Goal: Information Seeking & Learning: Learn about a topic

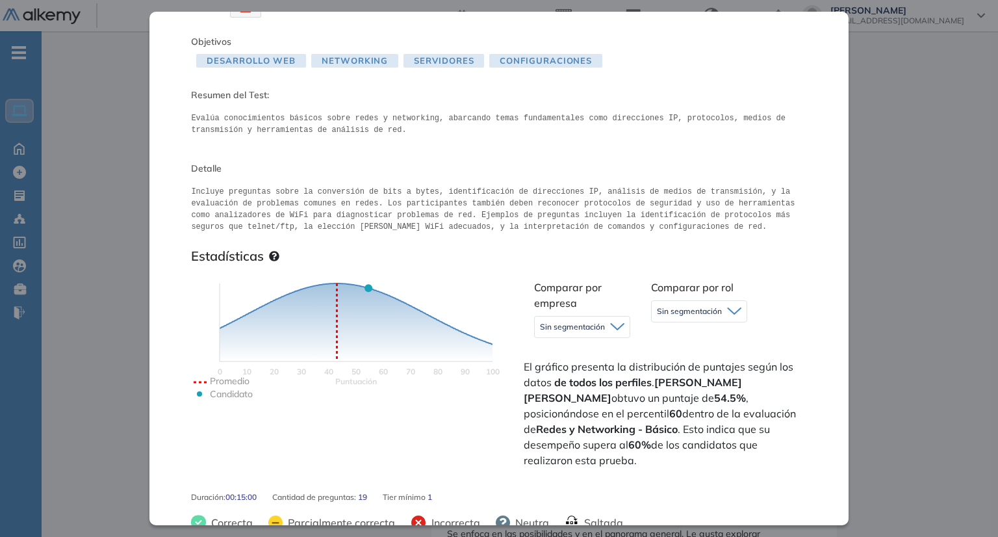
click at [898, 302] on div "Inicio Alkymetrics Evaluaciones Dashboard Candidato Redes y Networking - Básico…" at bounding box center [520, 480] width 956 height 1159
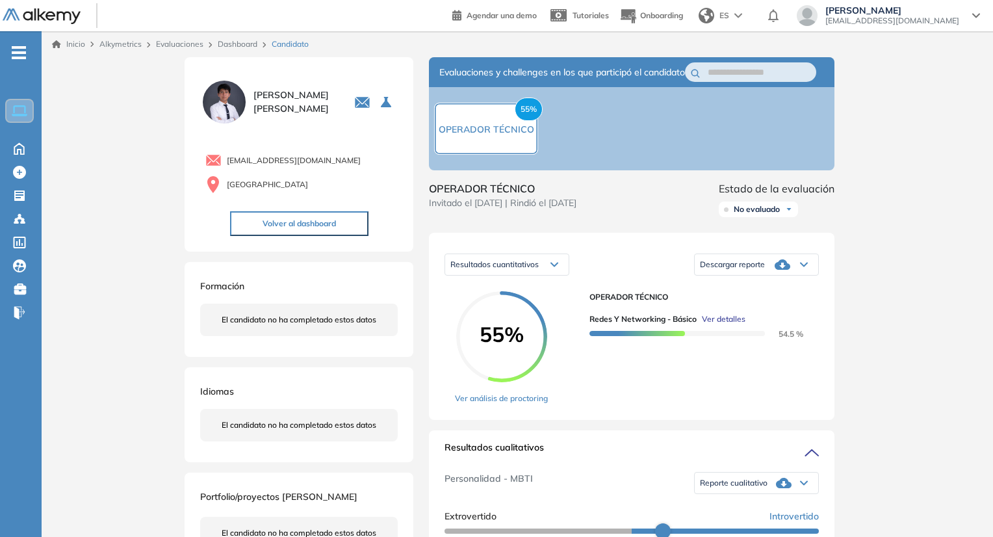
click at [236, 46] on link "Dashboard" at bounding box center [238, 44] width 40 height 10
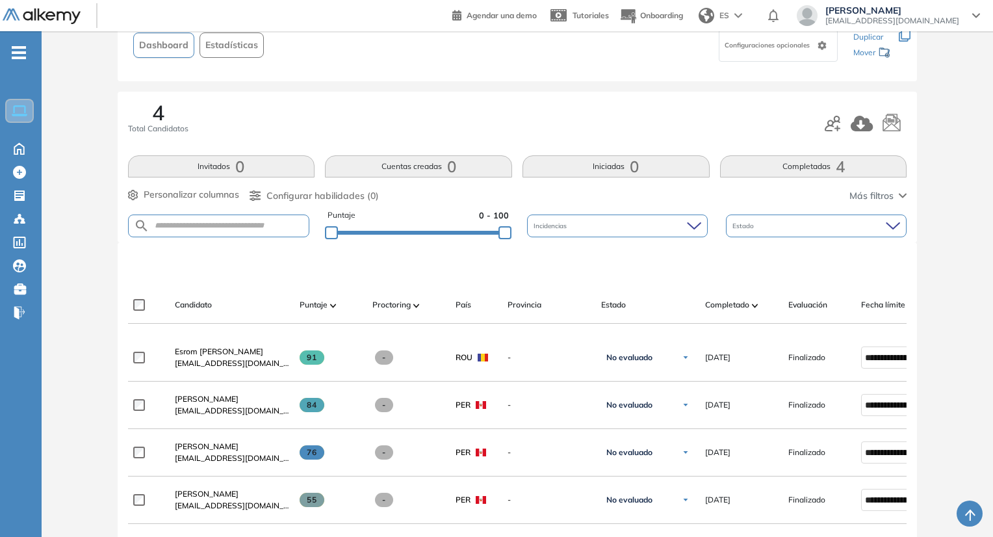
scroll to position [130, 0]
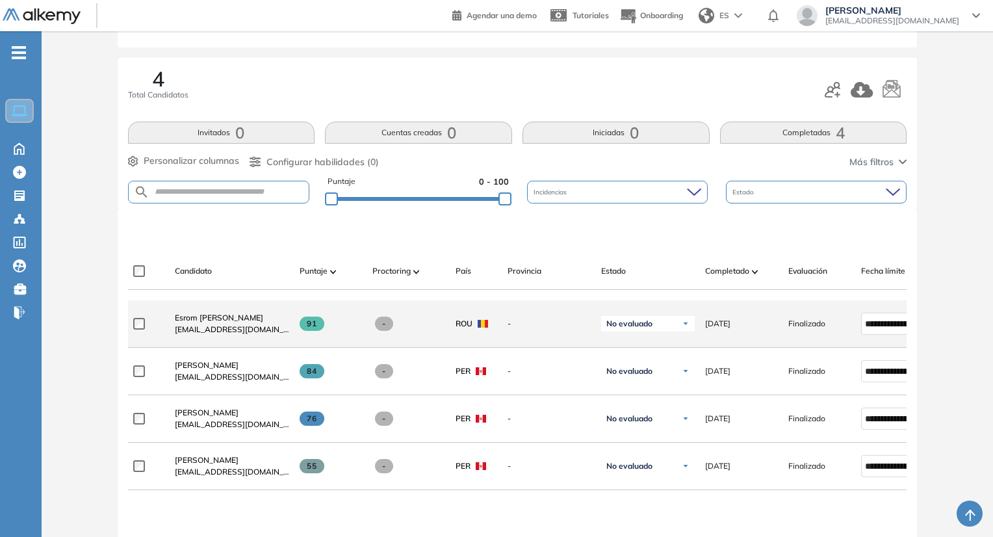
click at [469, 325] on span "ROU" at bounding box center [463, 324] width 17 height 12
drag, startPoint x: 460, startPoint y: 327, endPoint x: 473, endPoint y: 326, distance: 13.1
click at [473, 326] on div "ROU" at bounding box center [471, 324] width 32 height 12
drag, startPoint x: 476, startPoint y: 326, endPoint x: 490, endPoint y: 327, distance: 14.4
click at [490, 327] on div "ROU" at bounding box center [476, 324] width 42 height 12
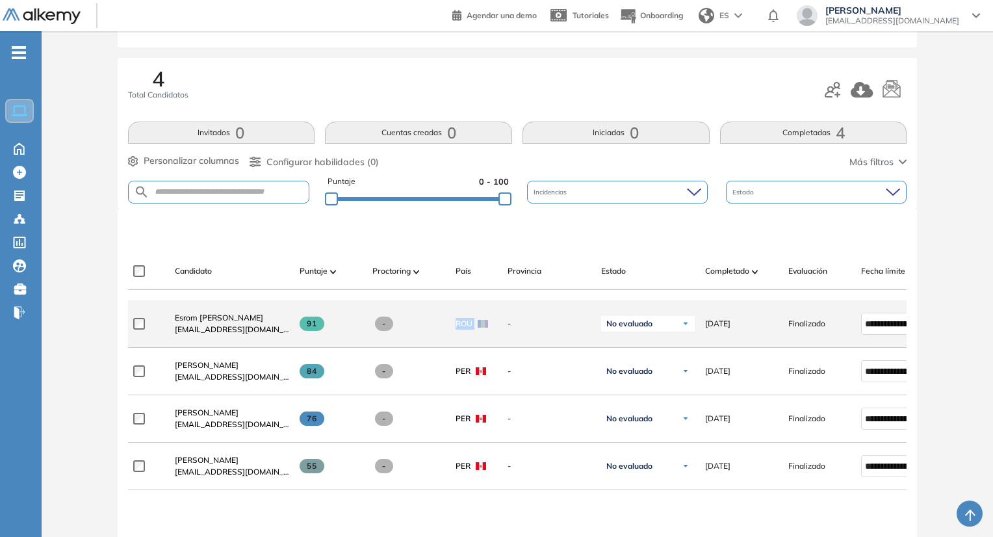
copy span "ROU"
click at [229, 322] on span "Esrom [PERSON_NAME]" at bounding box center [219, 317] width 88 height 10
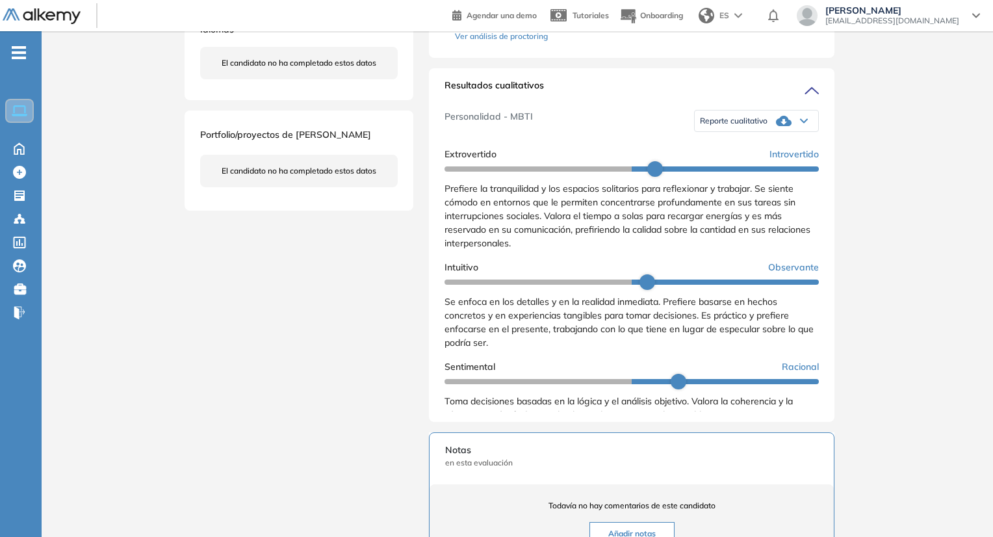
scroll to position [455, 0]
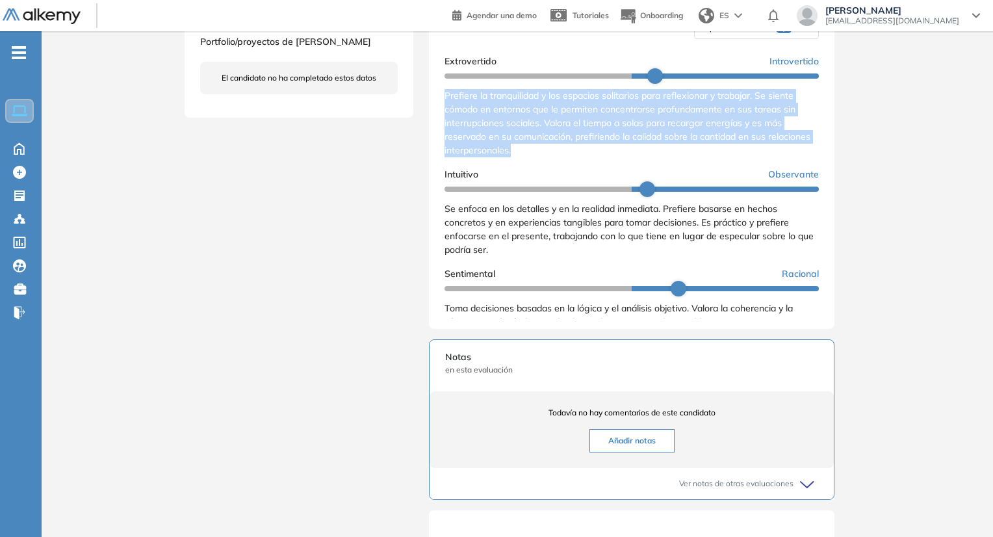
drag, startPoint x: 446, startPoint y: 108, endPoint x: 570, endPoint y: 166, distance: 136.9
click at [570, 157] on div "Prefiere la tranquilidad y los espacios solitarios para reflexionar y trabajar.…" at bounding box center [631, 123] width 374 height 68
copy span "Prefiere la tranquilidad y los espacios solitarios para reflexionar y trabajar.…"
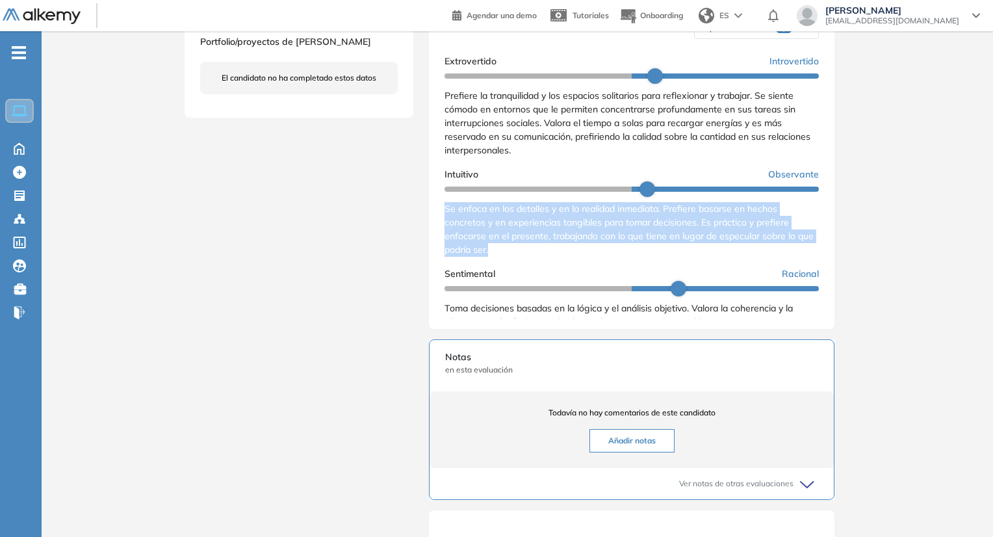
drag, startPoint x: 443, startPoint y: 222, endPoint x: 517, endPoint y: 270, distance: 88.6
click at [517, 270] on div "Resultados cualitativos Personalidad - MBTI Reporte cualitativo Reporte con Afi…" at bounding box center [631, 151] width 405 height 353
copy span "Se enfoca en los detalles y en la realidad inmediata. Prefiere basarse en hecho…"
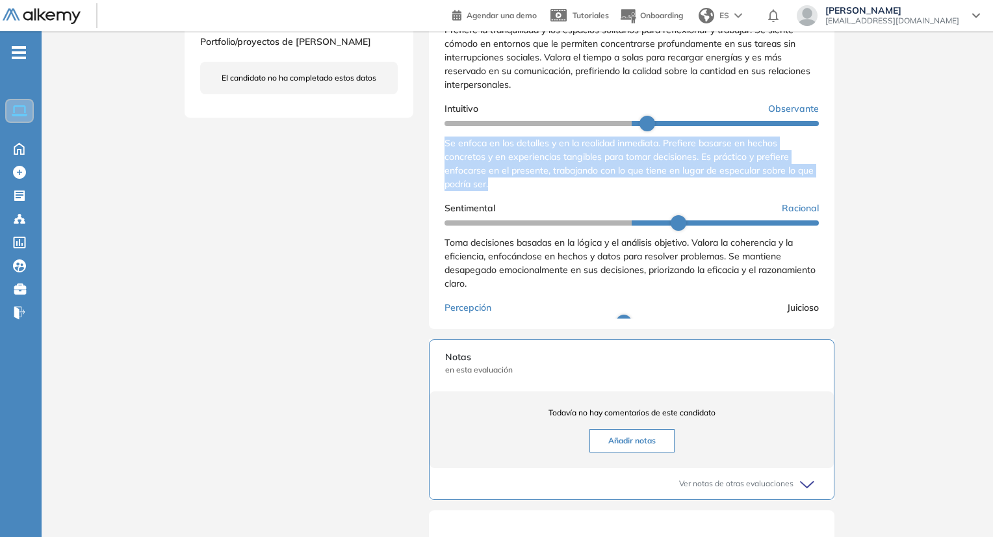
scroll to position [130, 0]
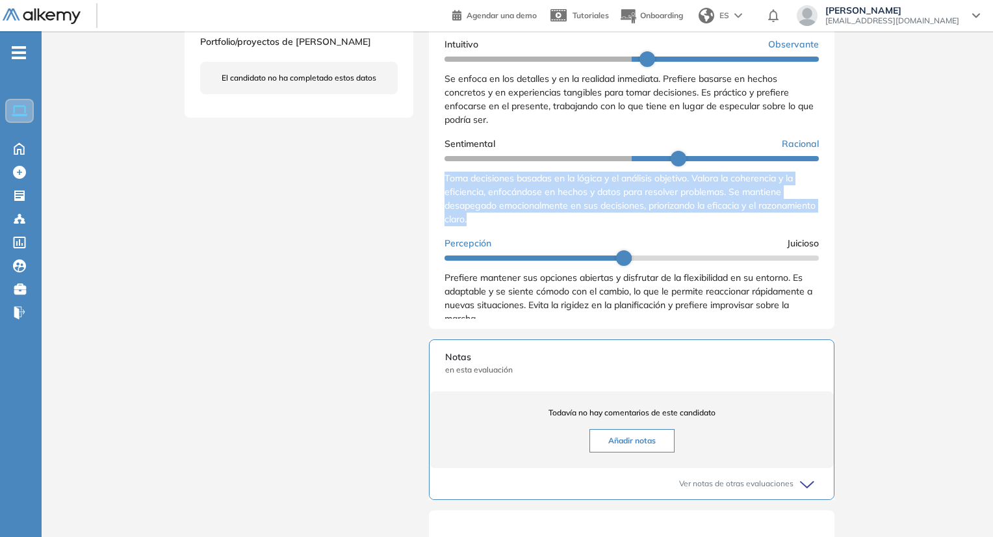
drag, startPoint x: 446, startPoint y: 192, endPoint x: 538, endPoint y: 240, distance: 104.3
click at [538, 240] on div "Extrovertido Introvertido Prefiere la tranquilidad y los espacios solitarios pa…" at bounding box center [631, 167] width 374 height 497
copy span "Toma decisiones basadas en la lógica y el análisis objetivo. Valora la coherenc…"
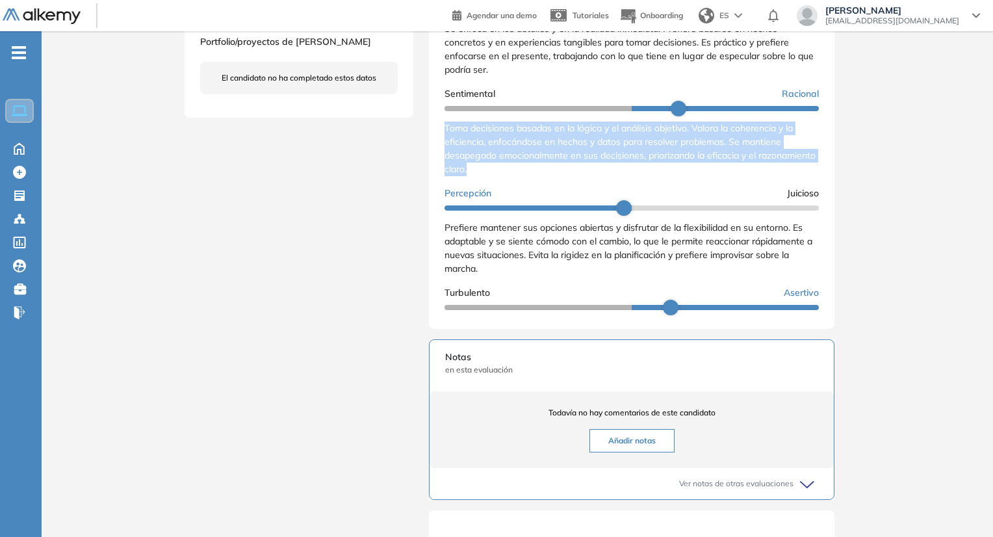
scroll to position [242, 0]
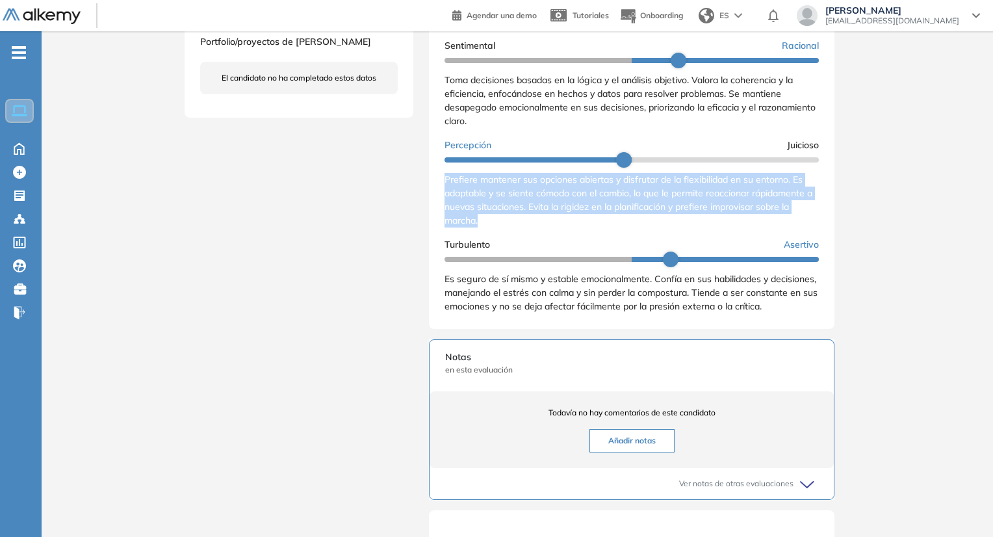
drag, startPoint x: 440, startPoint y: 180, endPoint x: 483, endPoint y: 221, distance: 59.3
click at [483, 221] on div "Resultados cualitativos Personalidad - MBTI Reporte cualitativo Reporte con Afi…" at bounding box center [631, 151] width 405 height 353
copy span "Prefiere mantener sus opciones abiertas y disfrutar de la flexibilidad en su en…"
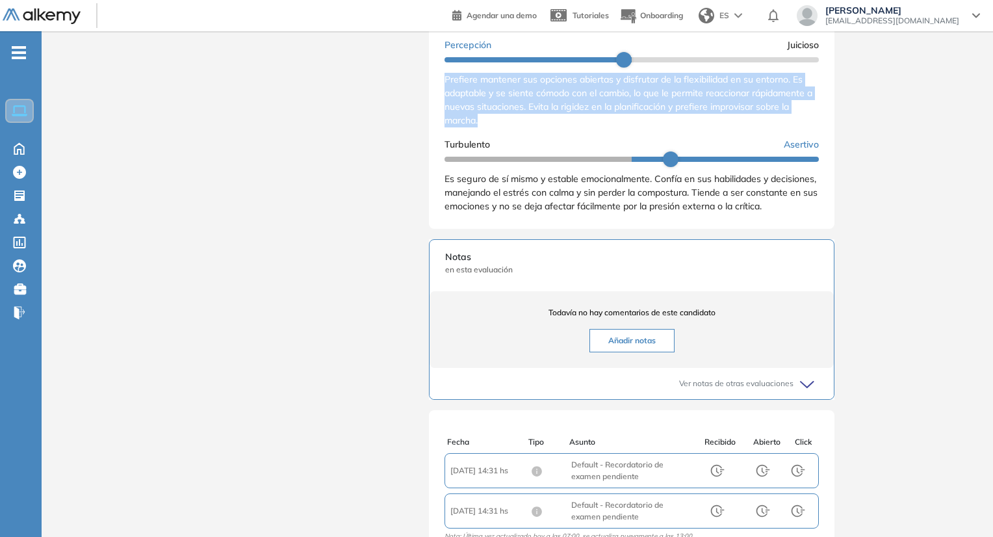
scroll to position [585, 0]
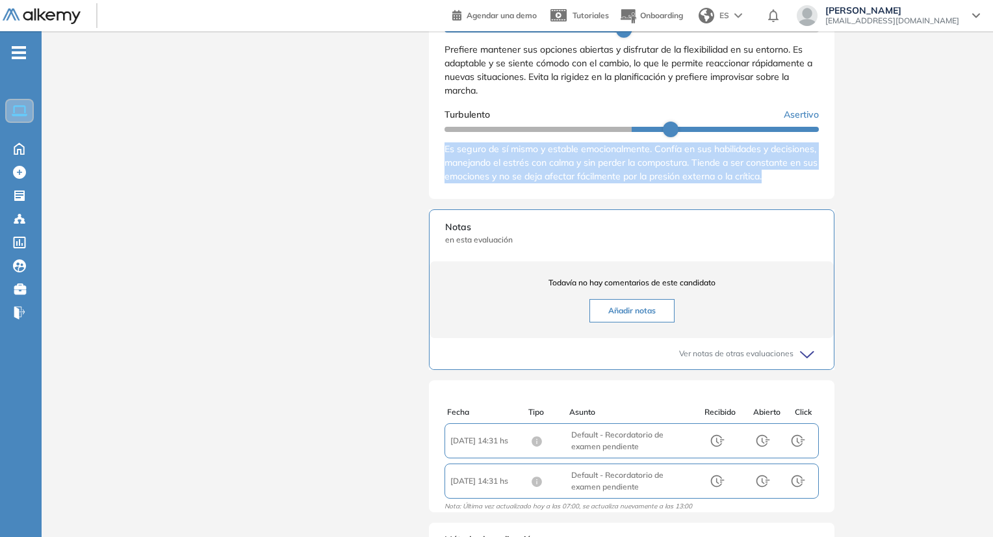
drag, startPoint x: 442, startPoint y: 148, endPoint x: 485, endPoint y: 192, distance: 61.6
click at [485, 192] on div "Resultados cualitativos Personalidad - MBTI Reporte cualitativo Reporte con Afi…" at bounding box center [631, 21] width 405 height 353
copy span "Es seguro de sí mismo y estable emocionalmente. Confía en sus habilidades y dec…"
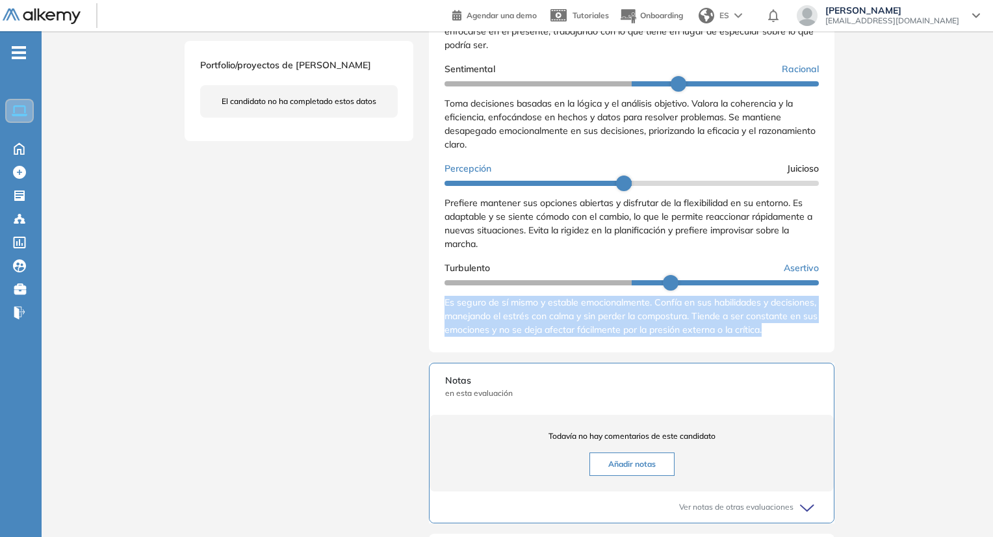
scroll to position [275, 0]
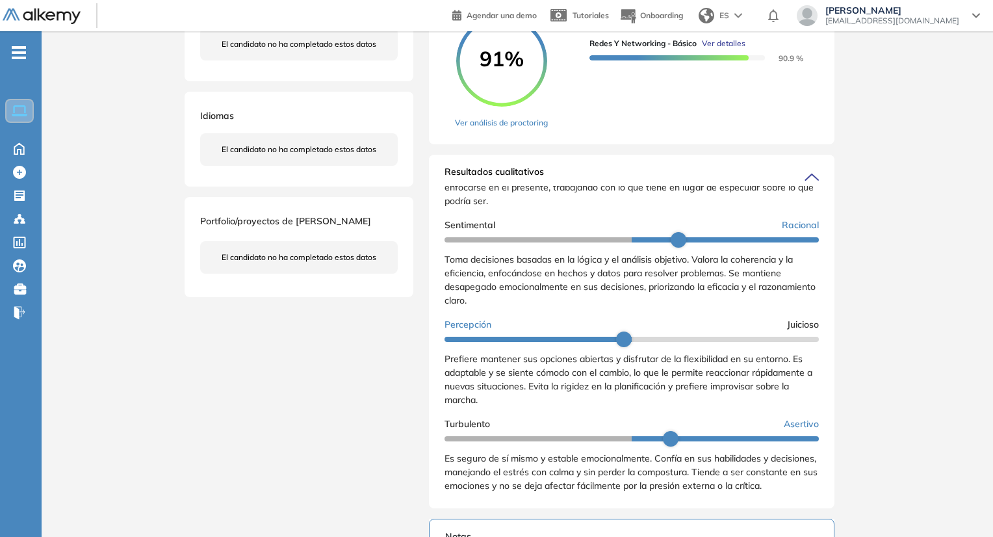
click at [896, 292] on div "Inicio Alkymetrics Evaluaciones Dashboard Candidato Duración : 00:00:00 Cantida…" at bounding box center [517, 335] width 951 height 1159
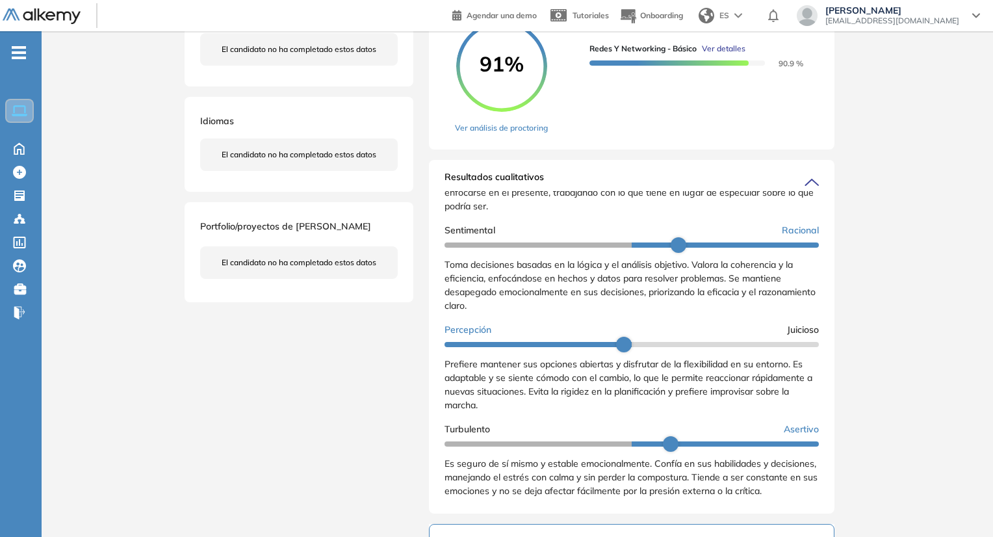
scroll to position [195, 0]
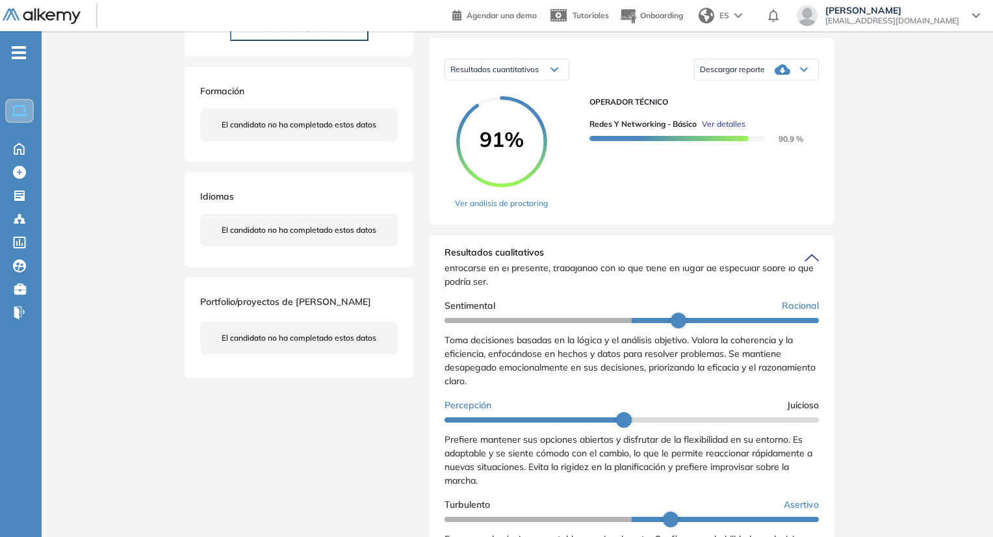
click at [727, 130] on span "Ver detalles" at bounding box center [724, 124] width 44 height 12
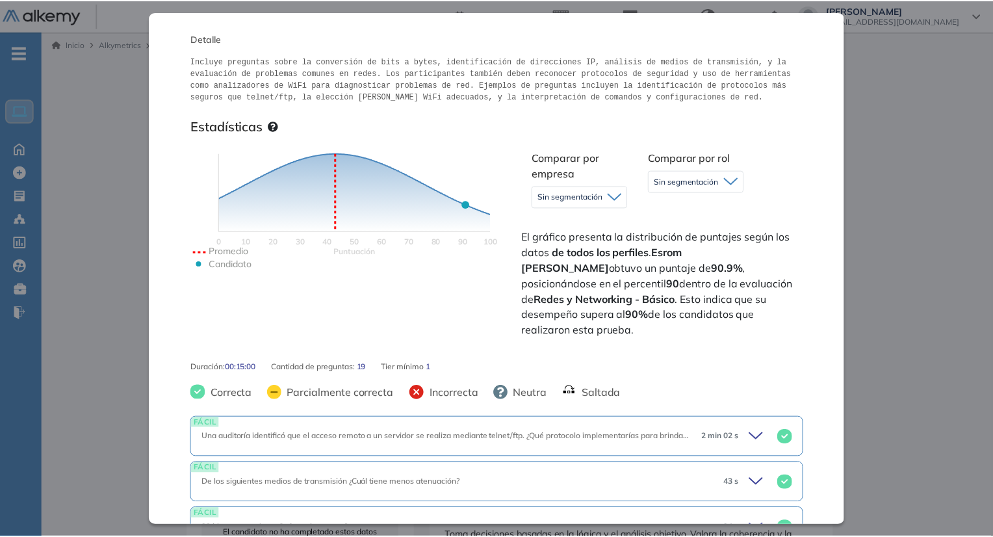
scroll to position [65, 0]
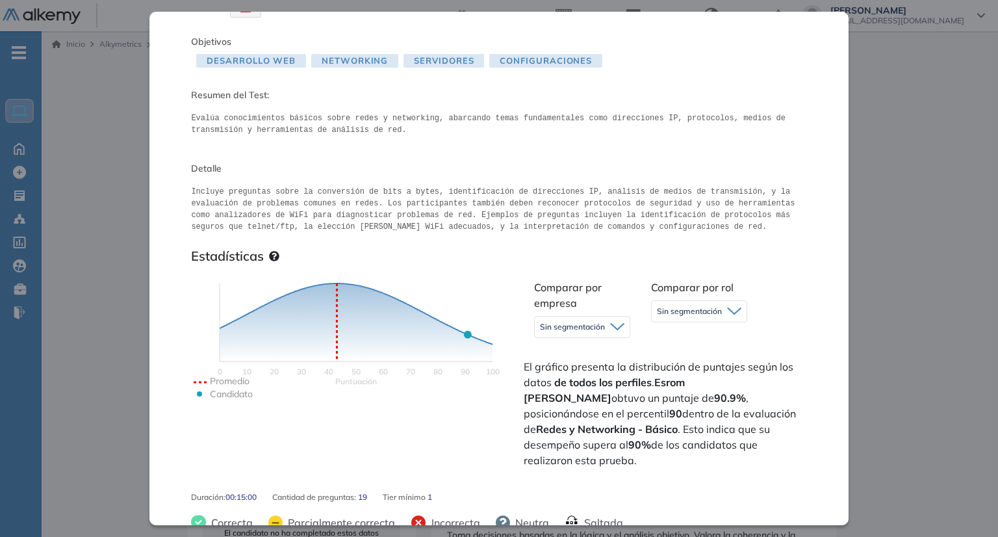
click at [187, 193] on div "Redes y Networking - Básico Infraestructura Básico Idiomas Objetivos Desarrollo…" at bounding box center [498, 268] width 698 height 513
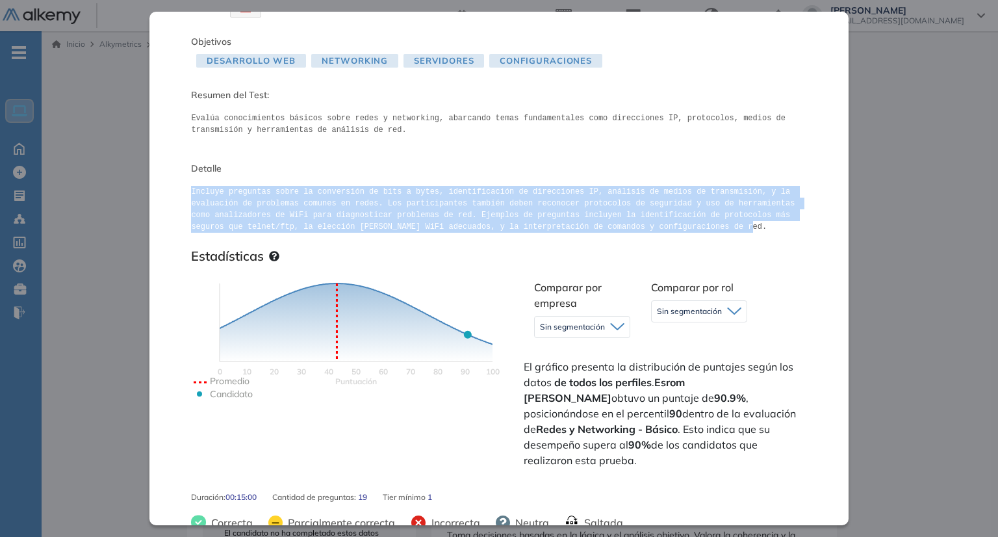
drag, startPoint x: 191, startPoint y: 190, endPoint x: 623, endPoint y: 224, distance: 433.3
click at [623, 224] on pre "Incluye preguntas sobre la conversión de bits a bytes, identificación de direcc…" at bounding box center [498, 209] width 615 height 47
copy pre "Incluye preguntas sobre la conversión de bits a bytes, identificación de direcc…"
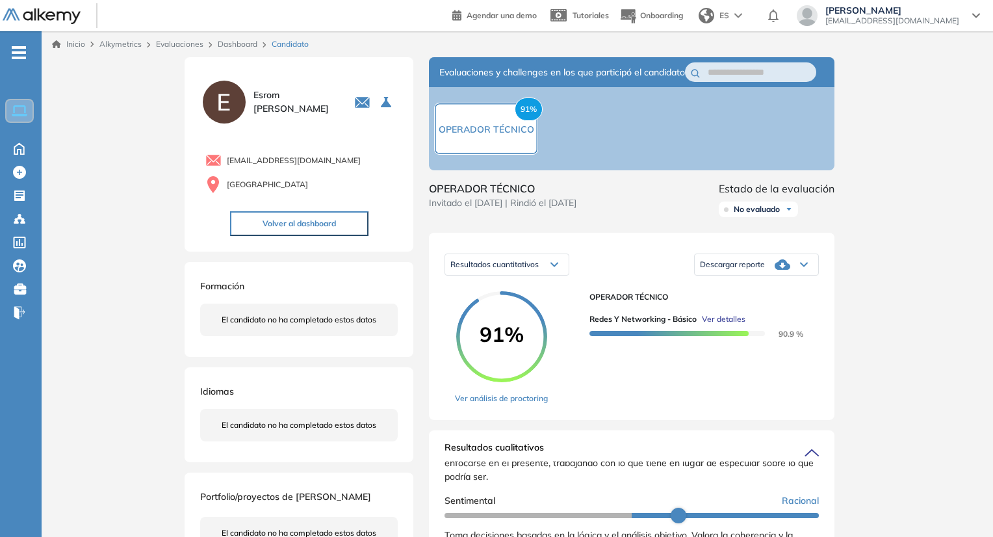
scroll to position [0, 0]
